Goal: Information Seeking & Learning: Learn about a topic

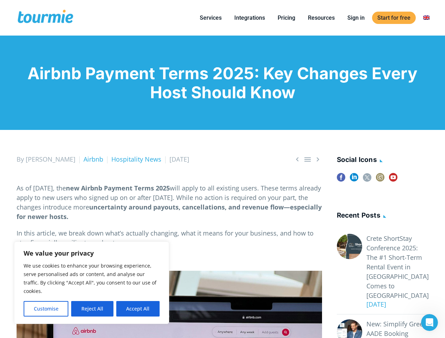
click at [46, 309] on button "Customise" at bounding box center [46, 309] width 45 height 16
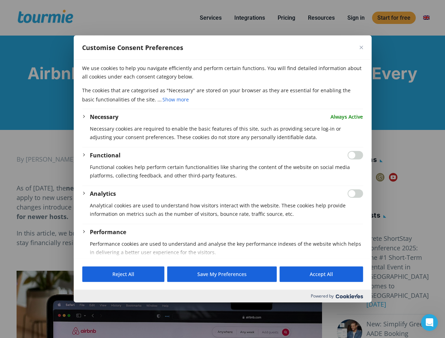
click at [92, 309] on div at bounding box center [222, 169] width 445 height 338
click at [138, 309] on div at bounding box center [222, 169] width 445 height 338
click at [211, 18] on div at bounding box center [222, 169] width 445 height 338
click at [321, 18] on div at bounding box center [222, 169] width 445 height 338
click at [341, 178] on p "Functional cookies help perform certain functionalities like sharing the conten…" at bounding box center [226, 171] width 273 height 17
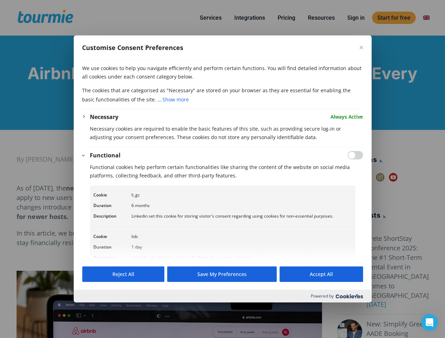
click at [354, 178] on p "Functional cookies help perform certain functionalities like sharing the conten…" at bounding box center [226, 171] width 273 height 17
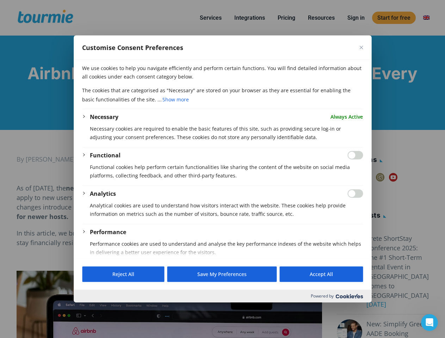
click at [380, 178] on div at bounding box center [222, 169] width 445 height 338
click at [393, 178] on div at bounding box center [222, 169] width 445 height 338
